Goal: Task Accomplishment & Management: Complete application form

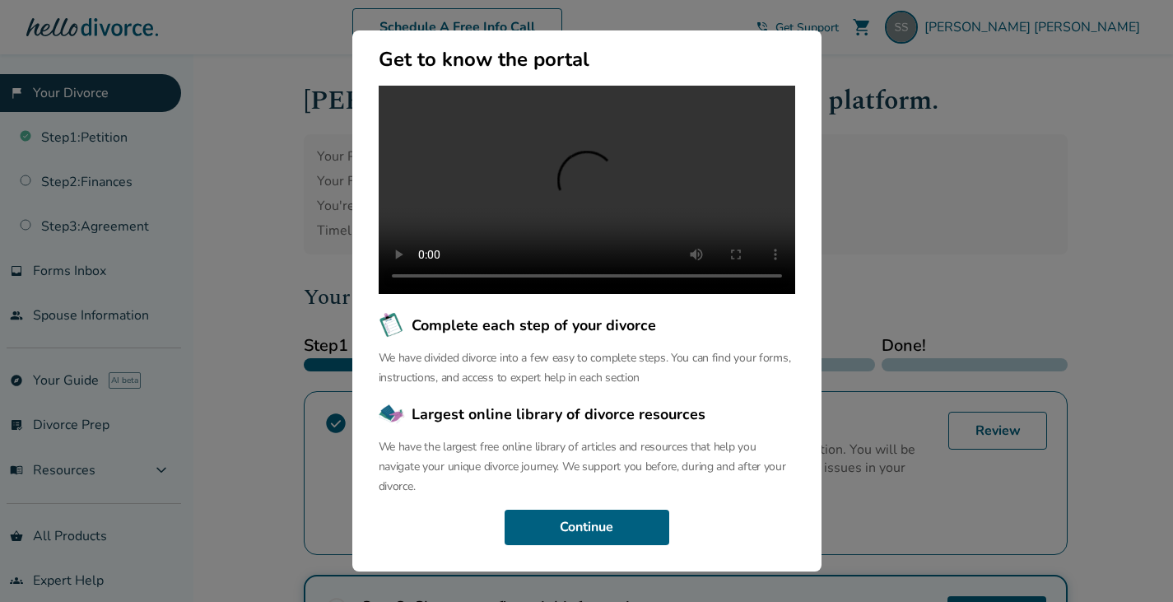
scroll to position [171, 0]
click at [630, 528] on button "Continue" at bounding box center [586, 527] width 165 height 36
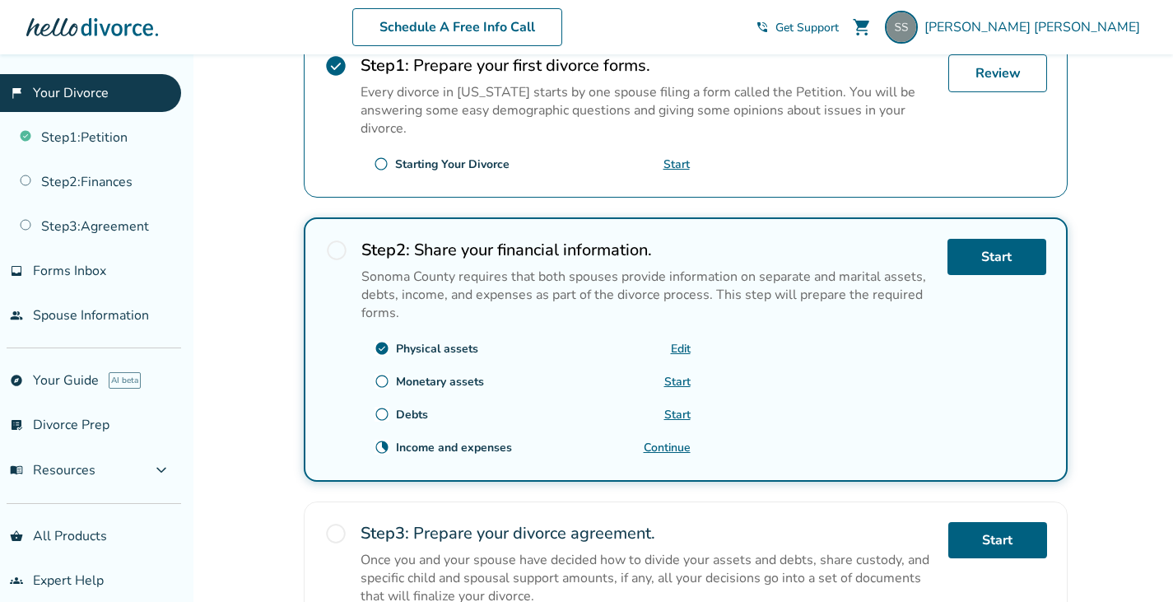
scroll to position [358, 0]
click at [684, 344] on link "Edit" at bounding box center [681, 348] width 20 height 16
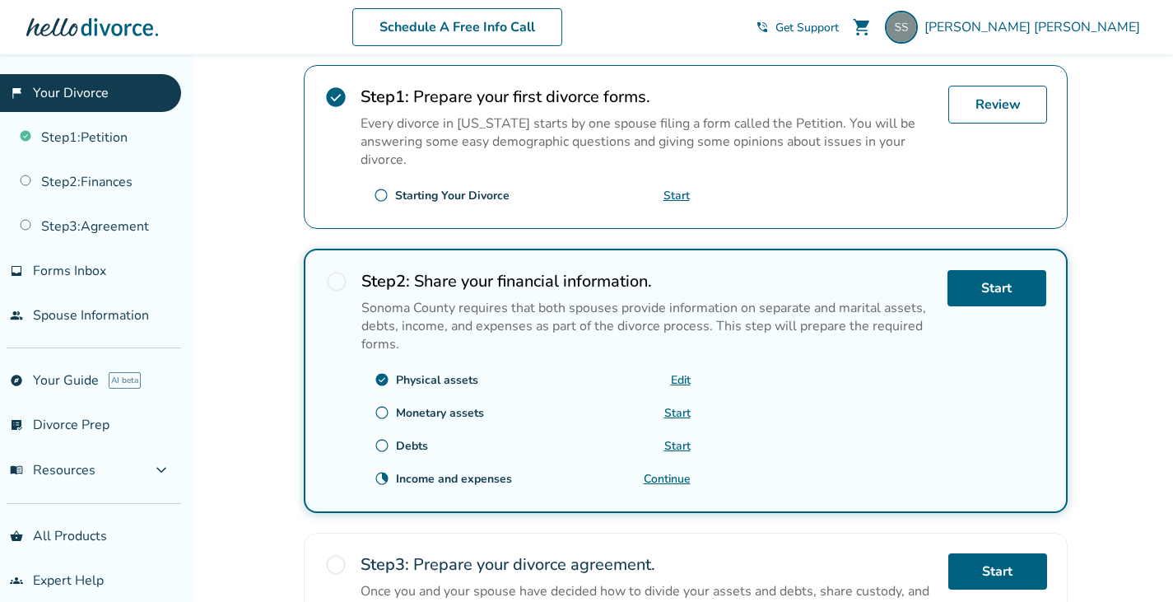
scroll to position [328, 0]
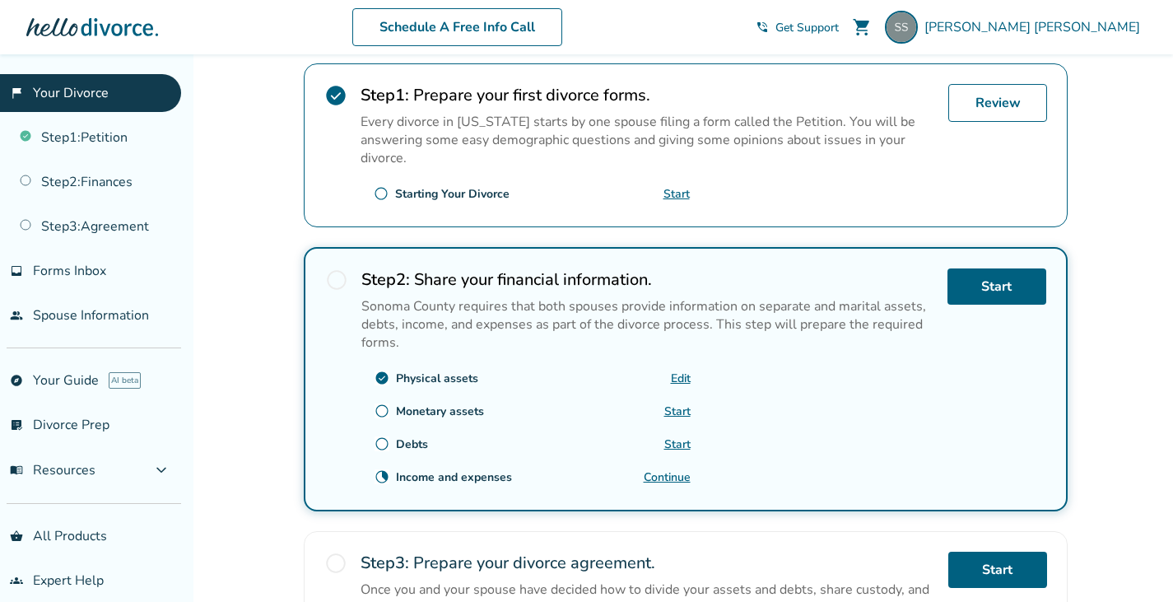
click at [675, 406] on link "Start" at bounding box center [677, 411] width 26 height 16
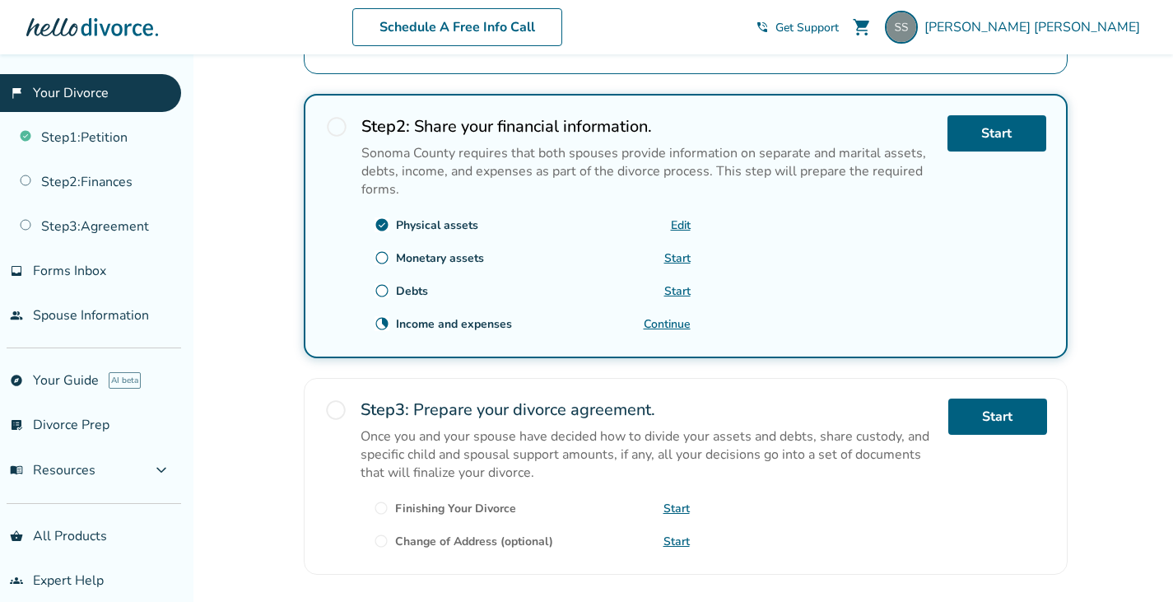
scroll to position [471, 0]
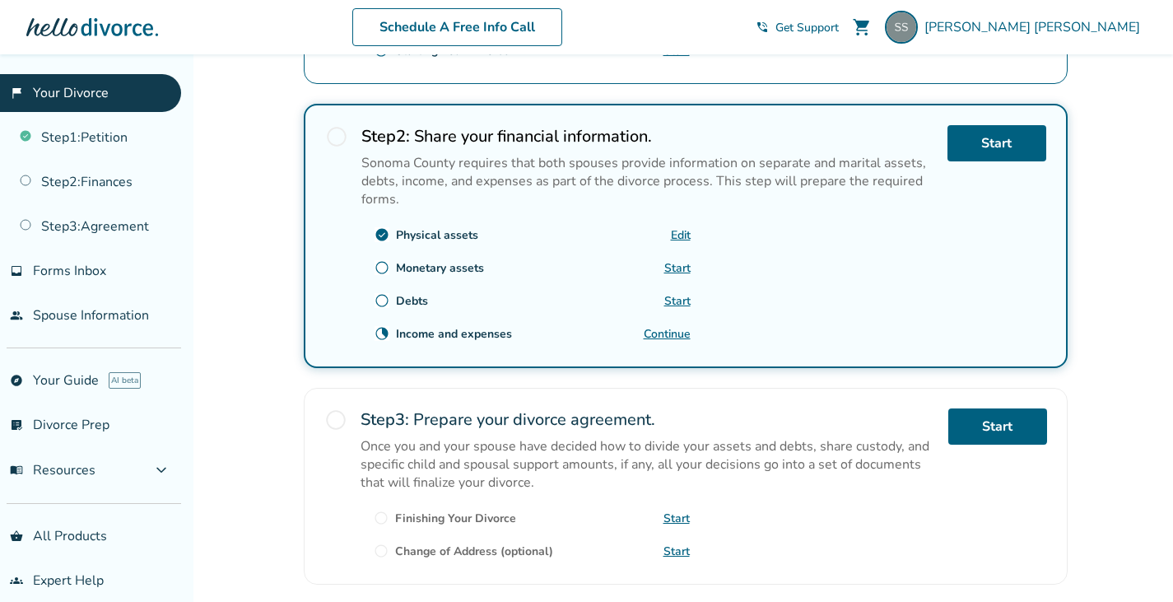
click at [673, 326] on link "Continue" at bounding box center [667, 334] width 47 height 16
click at [972, 137] on link "Start" at bounding box center [996, 143] width 99 height 36
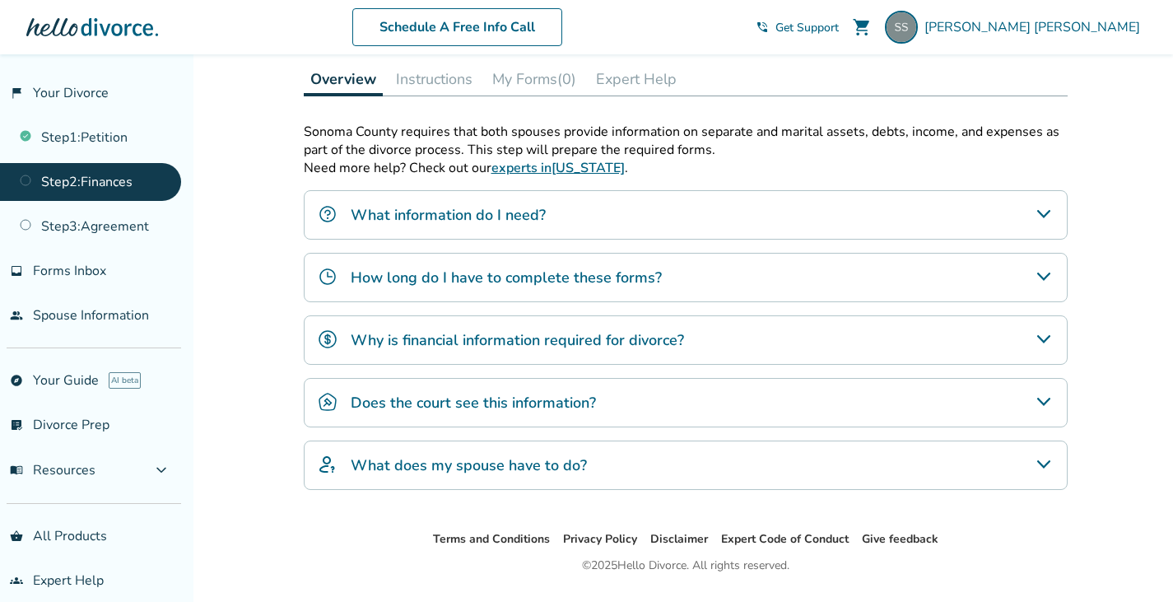
scroll to position [474, 0]
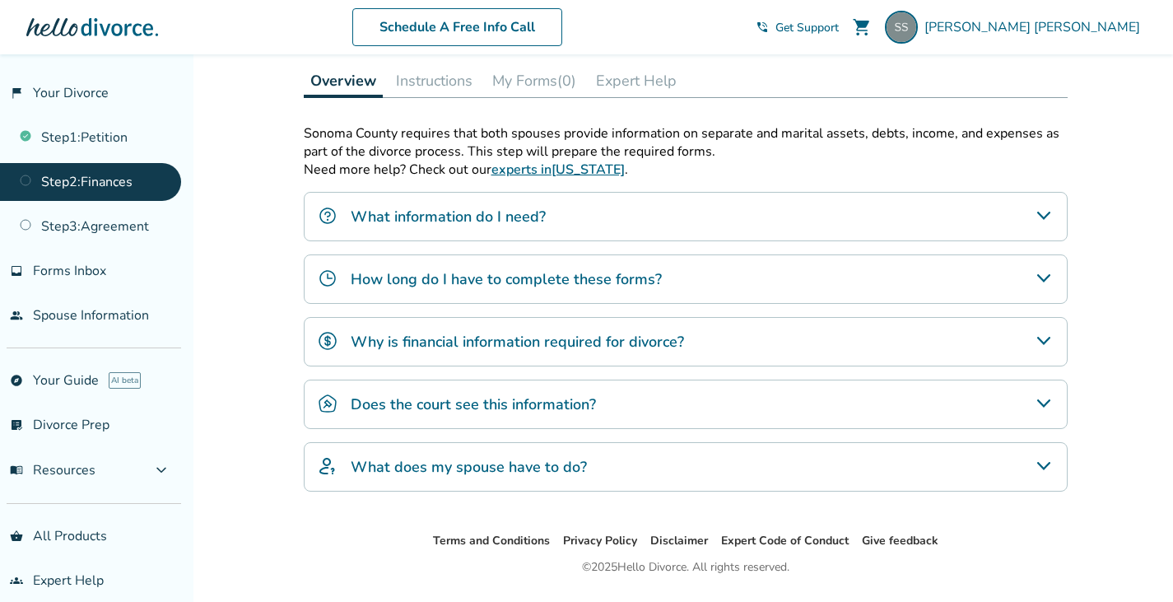
click at [1024, 216] on div "What information do I need?" at bounding box center [686, 216] width 764 height 49
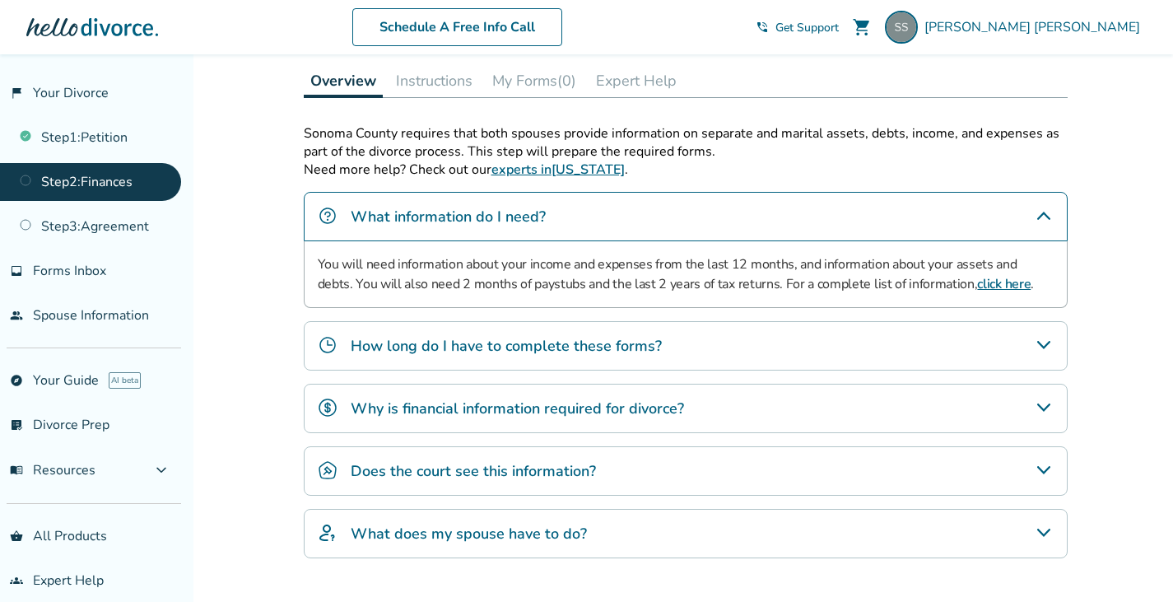
drag, startPoint x: 1024, startPoint y: 216, endPoint x: 1097, endPoint y: 277, distance: 95.3
click at [1097, 277] on div "Added to cart Step 0 2 Share your financial information. Fill out your forms Co…" at bounding box center [586, 146] width 1173 height 1132
click at [1038, 338] on icon "How long do I have to complete these forms?" at bounding box center [1044, 345] width 20 height 20
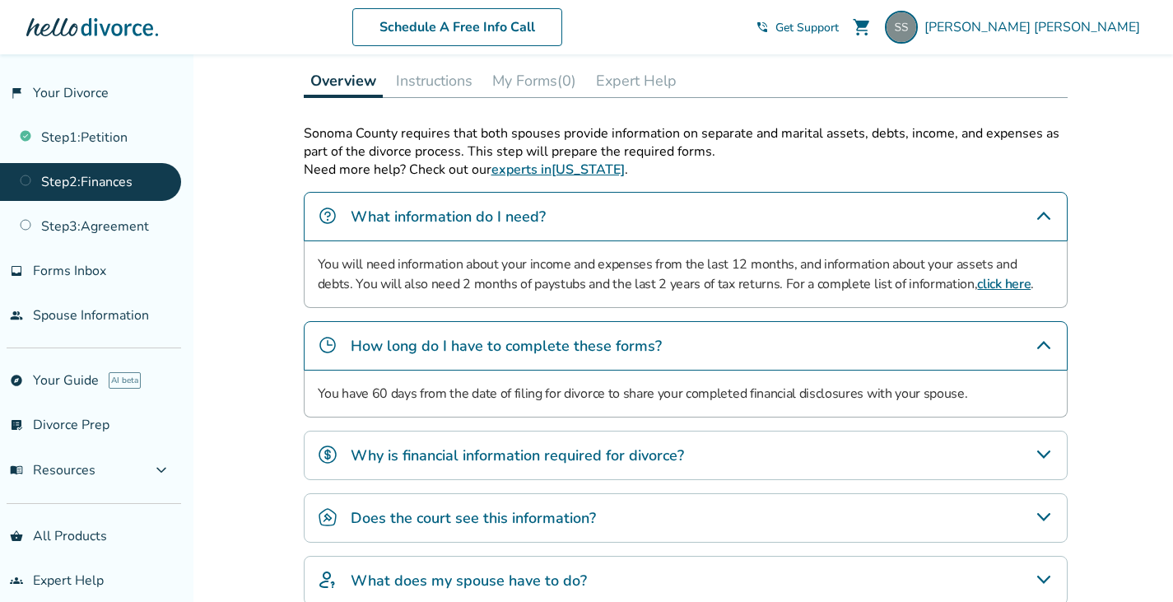
click at [1044, 453] on icon "Why is financial information required for divorce?" at bounding box center [1042, 454] width 13 height 8
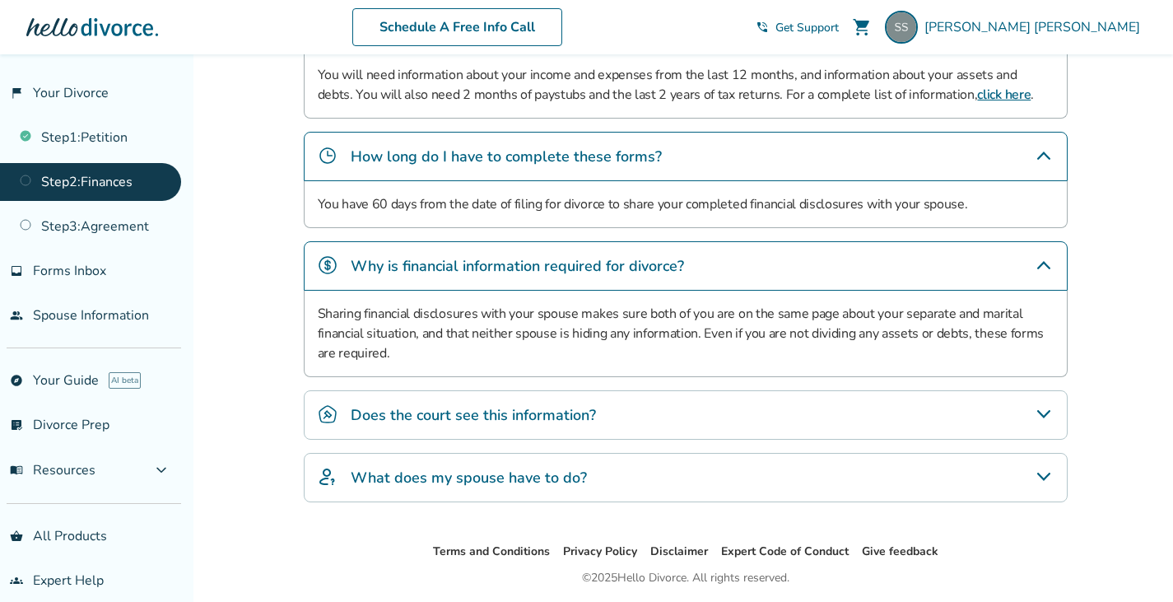
scroll to position [664, 0]
click at [1044, 415] on icon "Does the court see this information?" at bounding box center [1044, 413] width 20 height 20
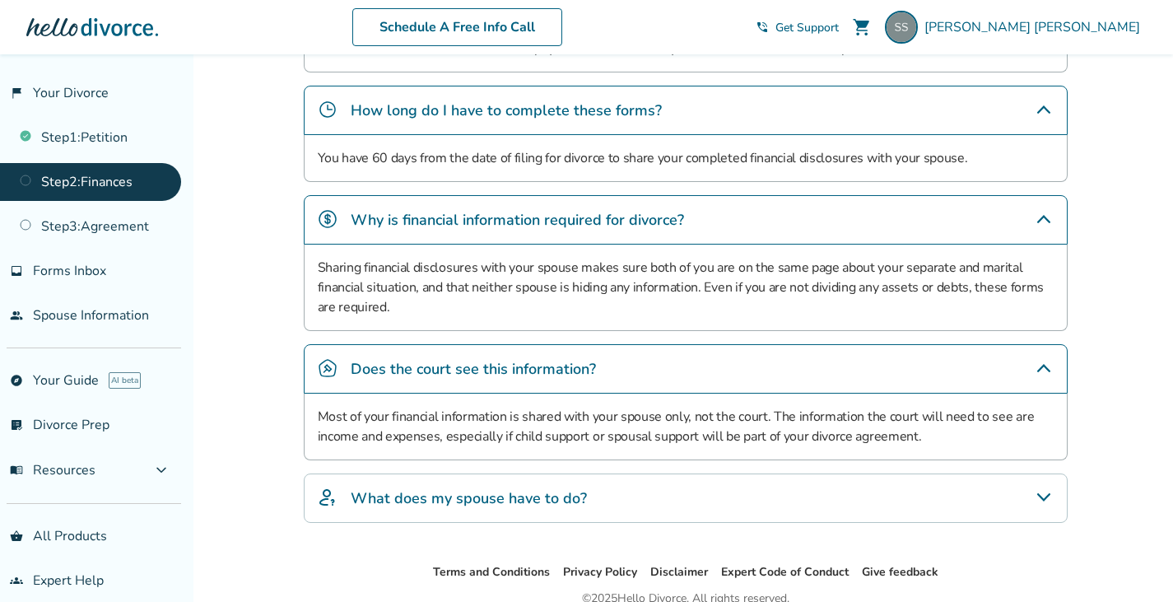
scroll to position [713, 0]
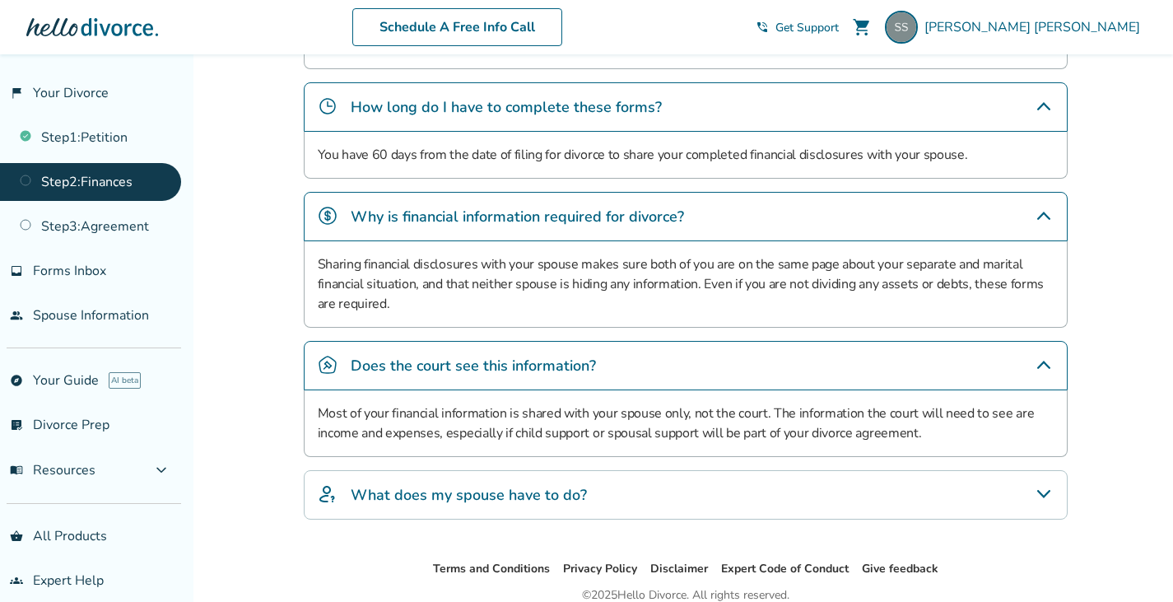
click at [1042, 500] on icon "What does my spouse have to do?" at bounding box center [1044, 494] width 20 height 20
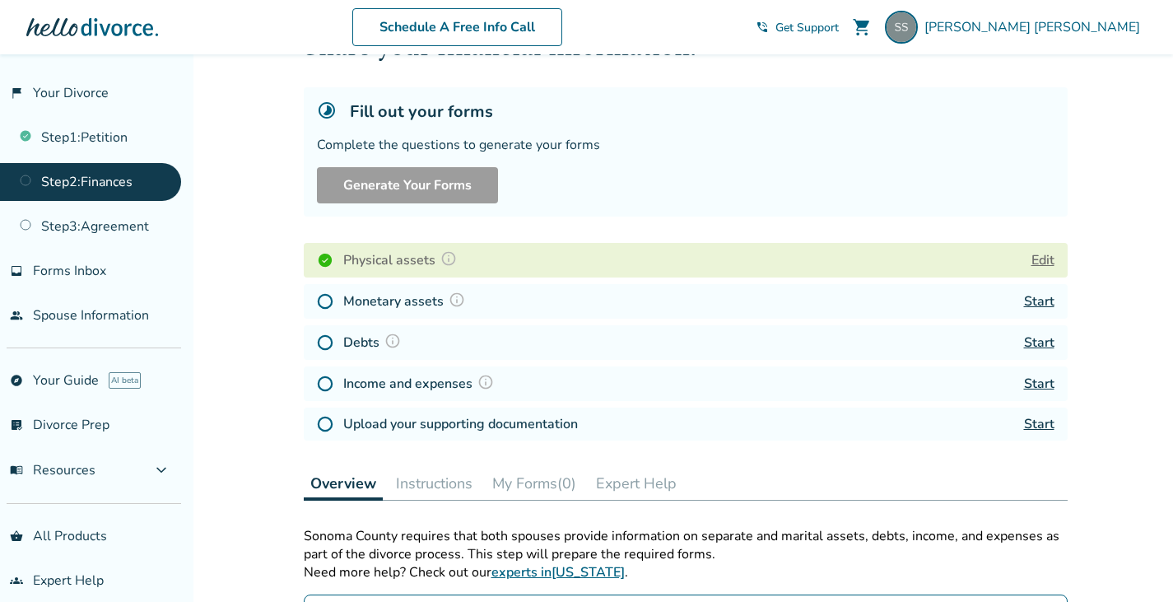
scroll to position [71, 0]
click at [1044, 308] on link "Start" at bounding box center [1039, 302] width 30 height 18
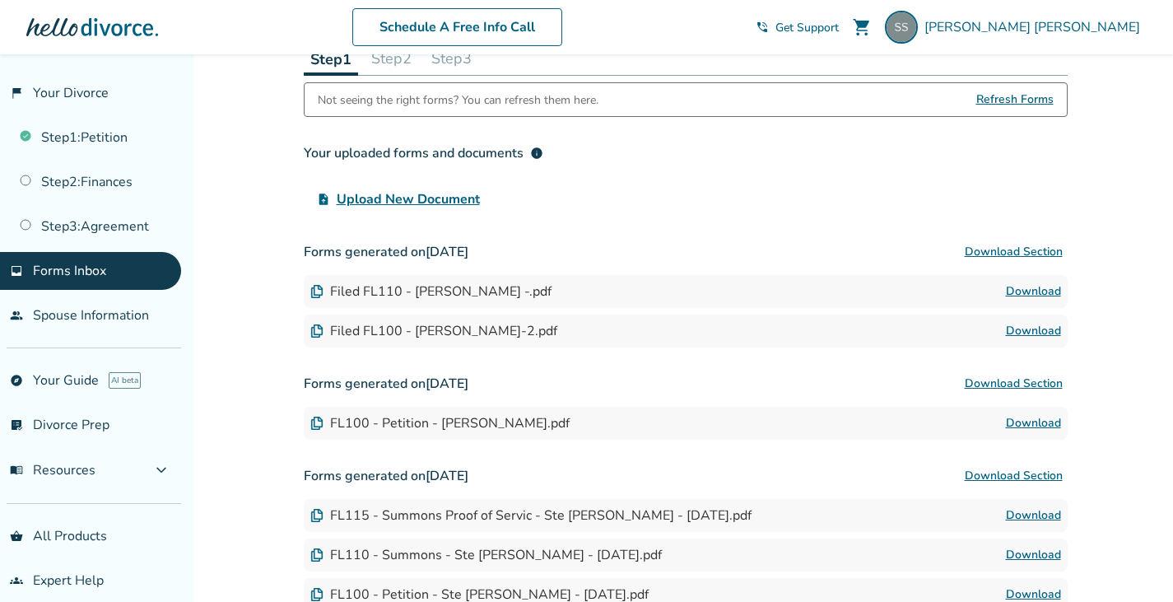
scroll to position [98, 0]
click at [1044, 286] on link "Download" at bounding box center [1033, 291] width 55 height 20
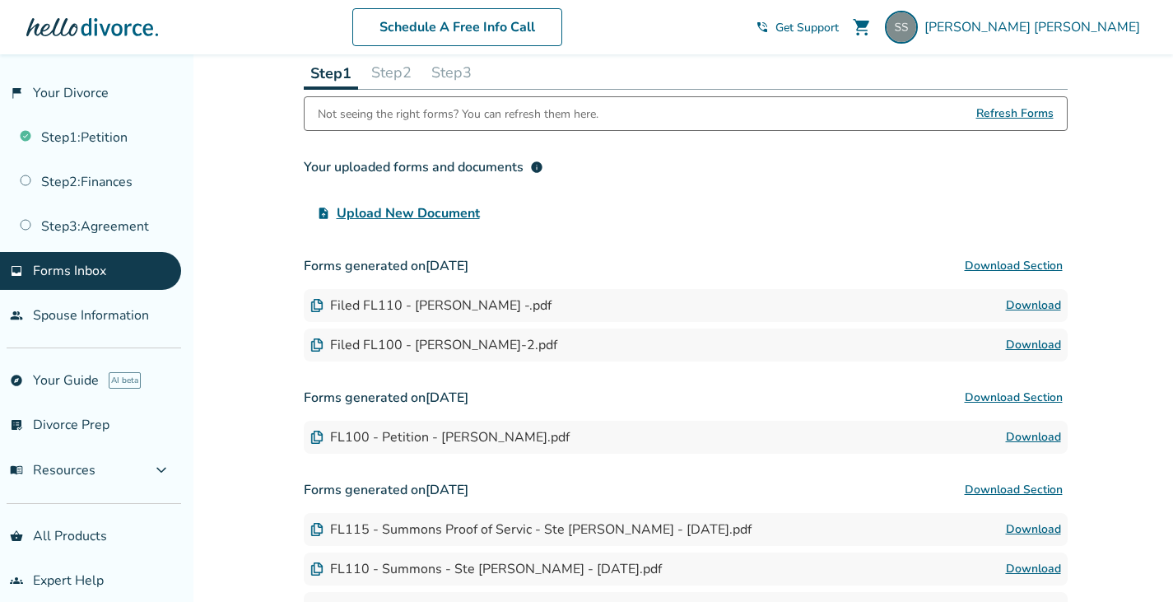
scroll to position [85, 0]
click at [1025, 347] on link "Download" at bounding box center [1033, 343] width 55 height 20
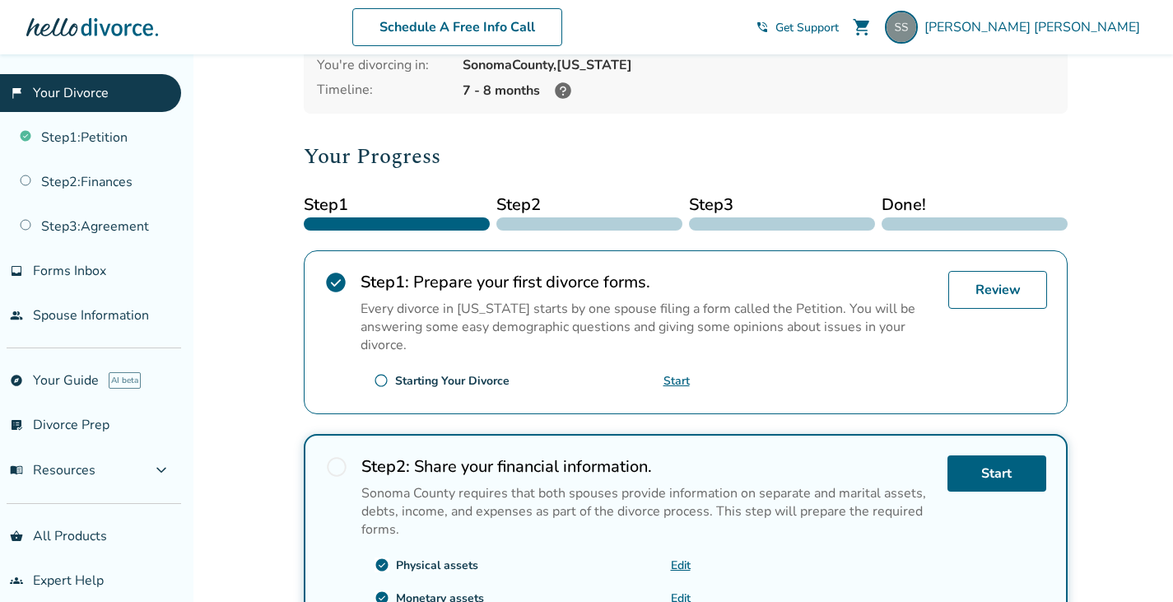
scroll to position [246, 0]
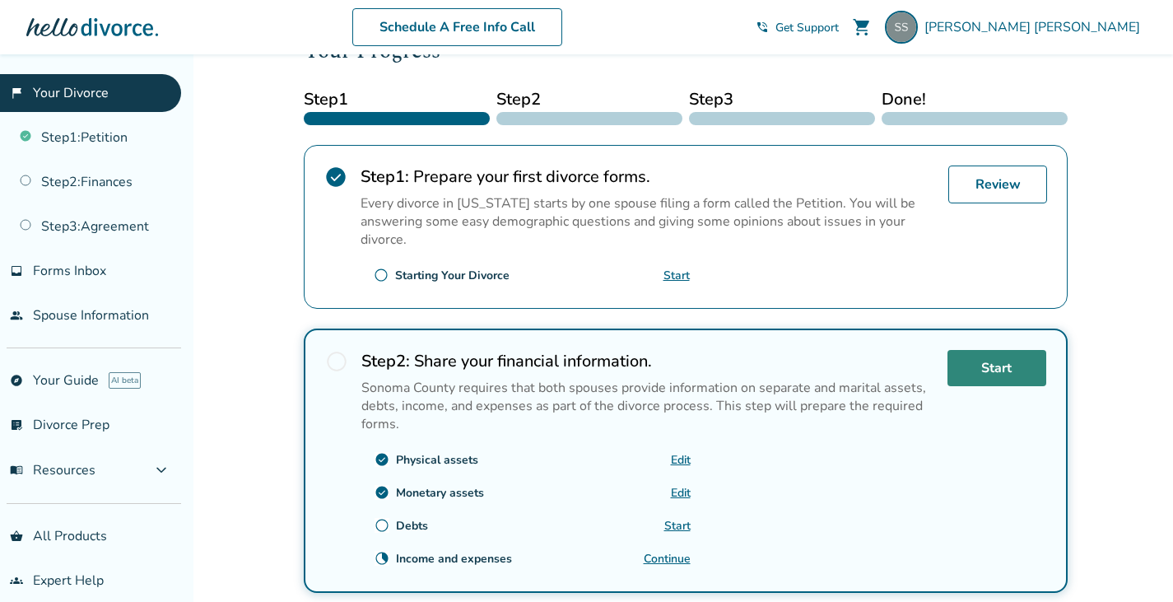
click at [984, 375] on link "Start" at bounding box center [996, 368] width 99 height 36
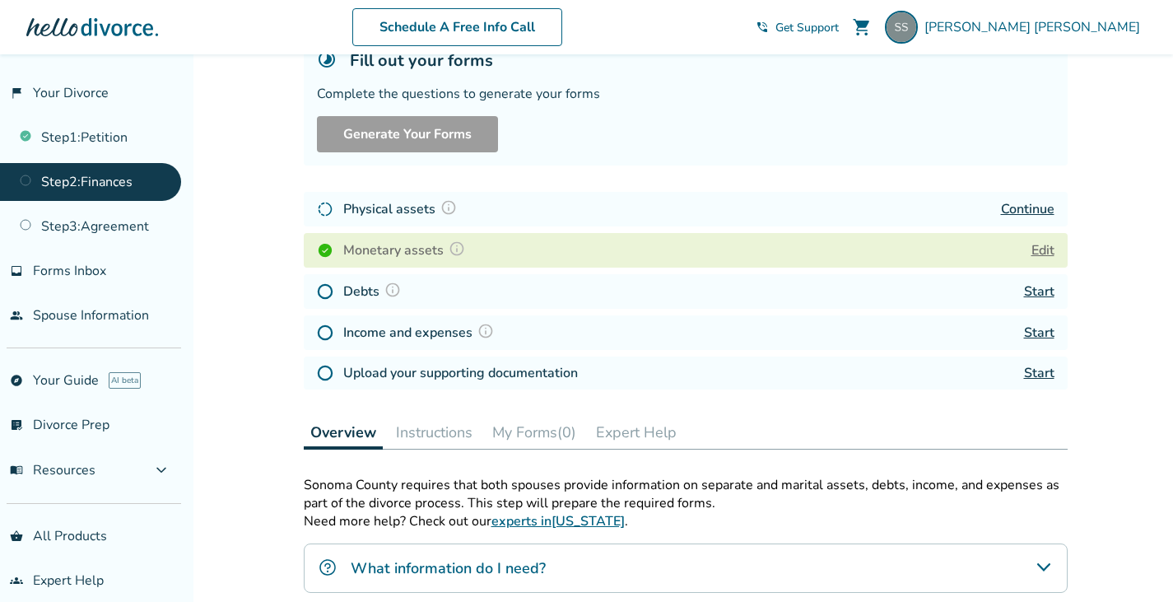
scroll to position [173, 0]
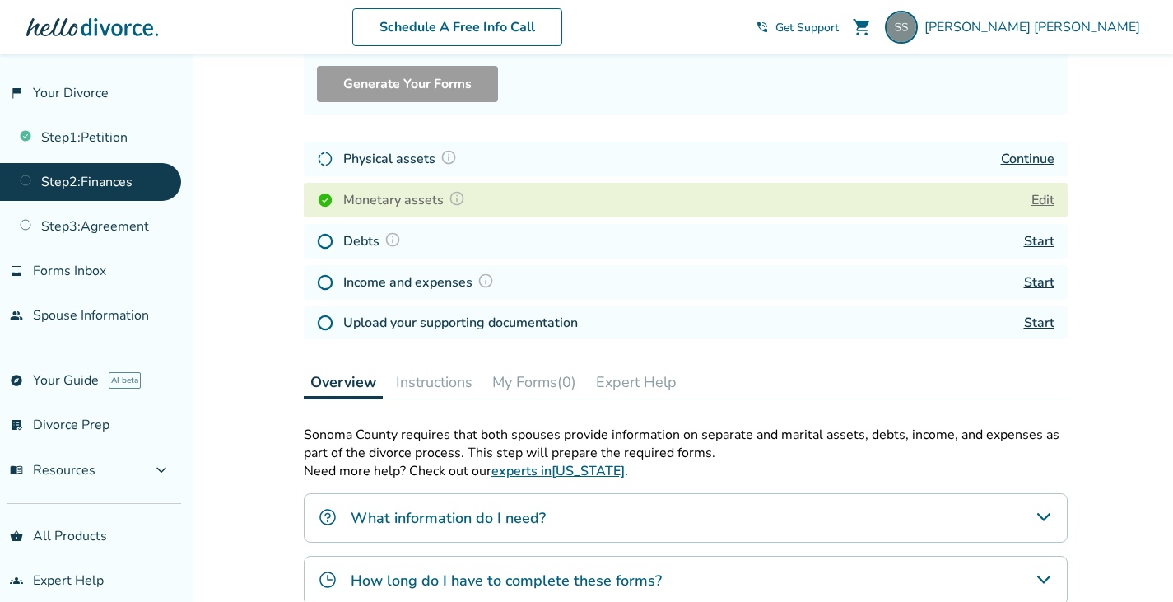
click at [1039, 239] on link "Start" at bounding box center [1039, 241] width 30 height 18
